Goal: Task Accomplishment & Management: Use online tool/utility

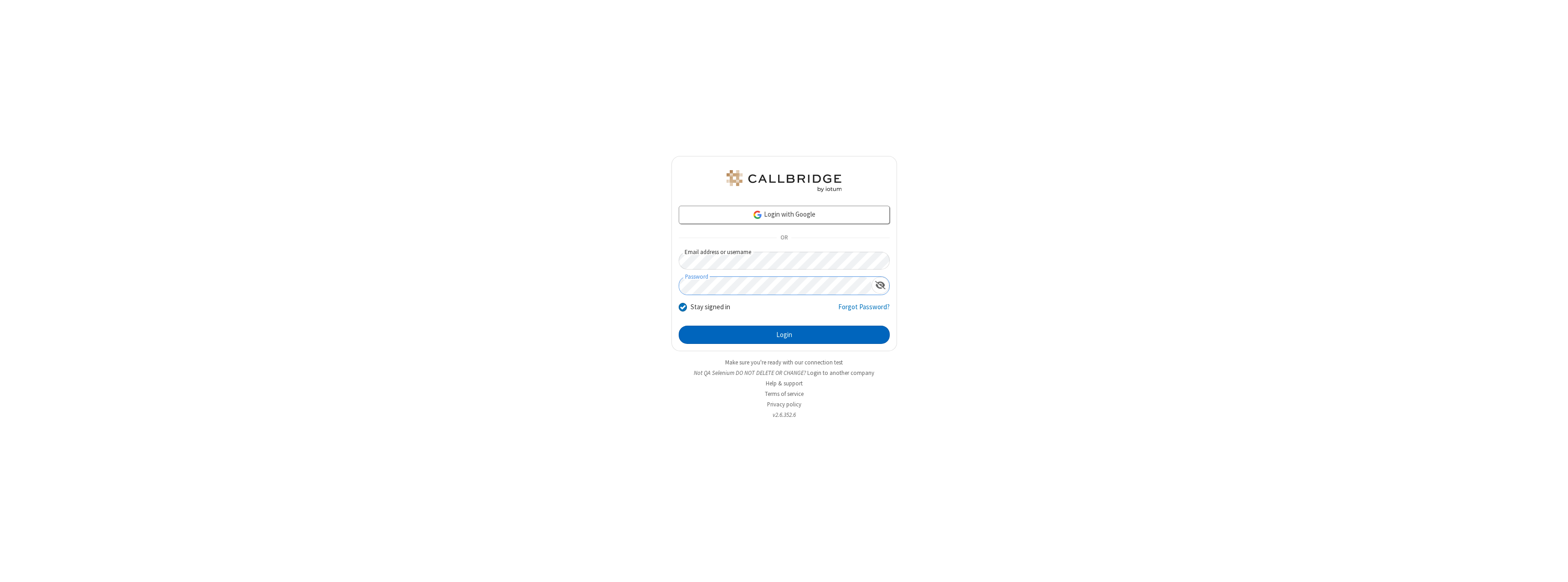
click at [784, 335] on button "Login" at bounding box center [784, 334] width 211 height 18
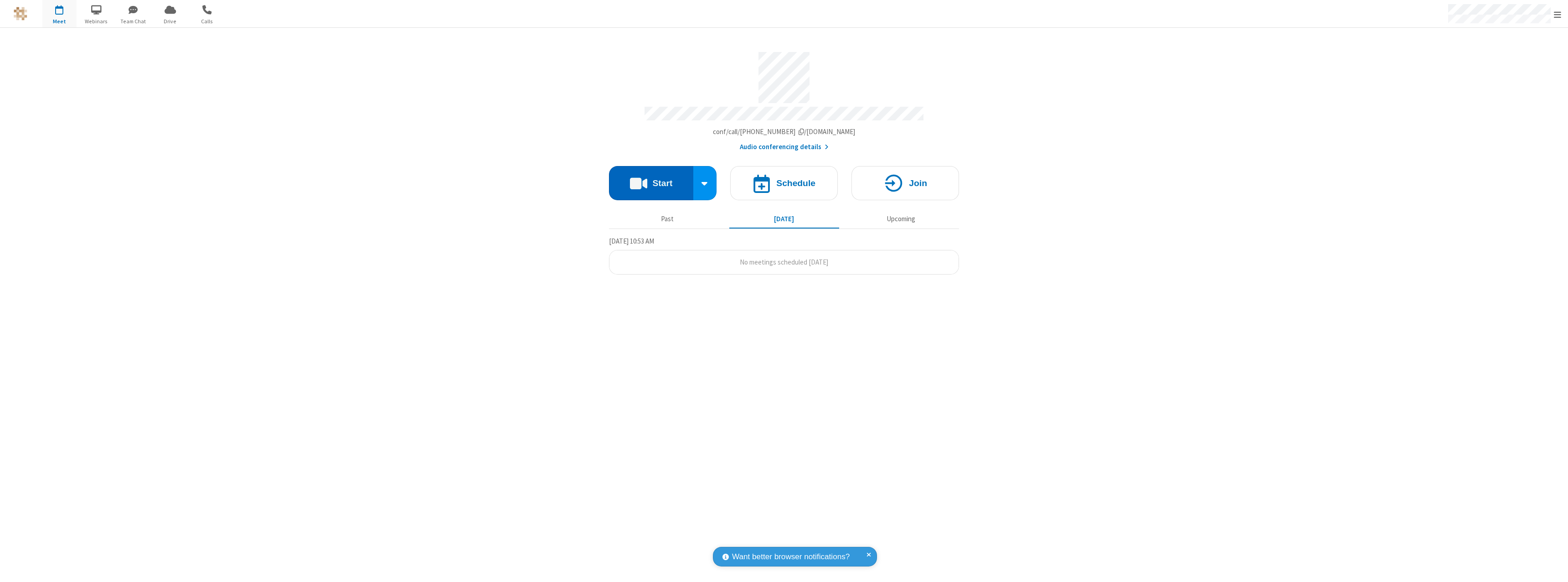
click at [651, 179] on button "Start" at bounding box center [651, 183] width 84 height 34
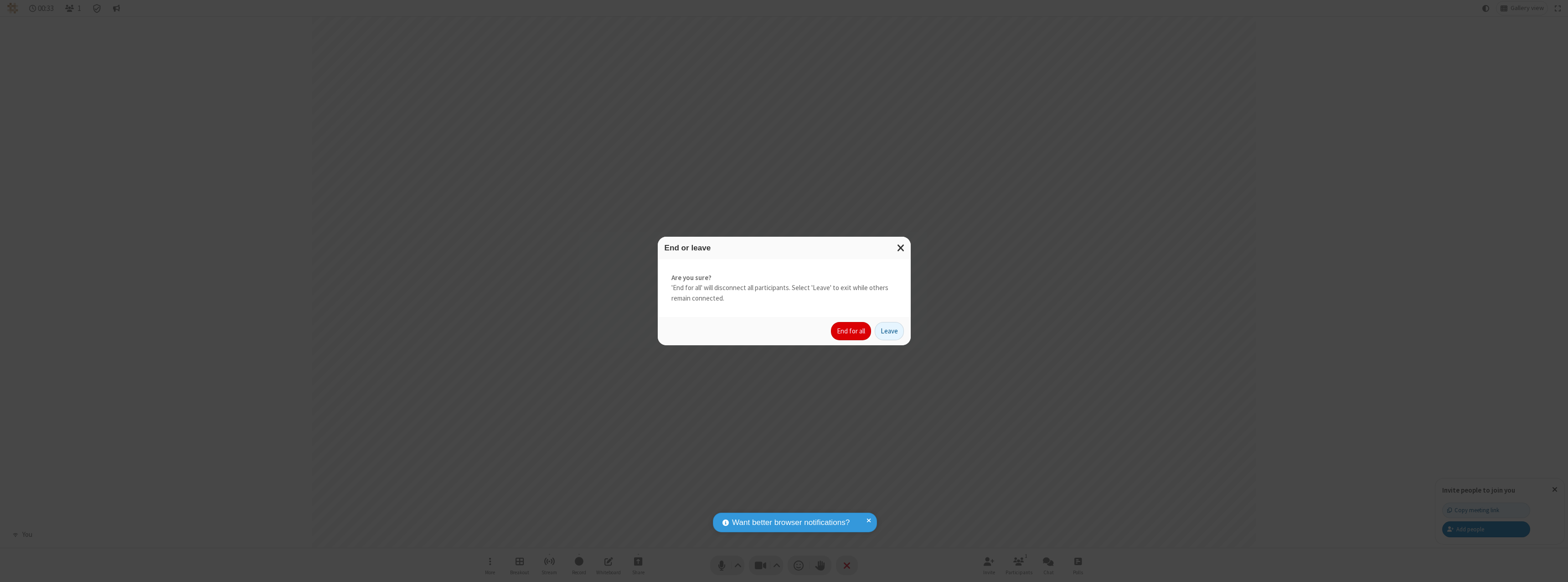
click at [851, 331] on button "End for all" at bounding box center [851, 331] width 40 height 18
